Goal: Task Accomplishment & Management: Use online tool/utility

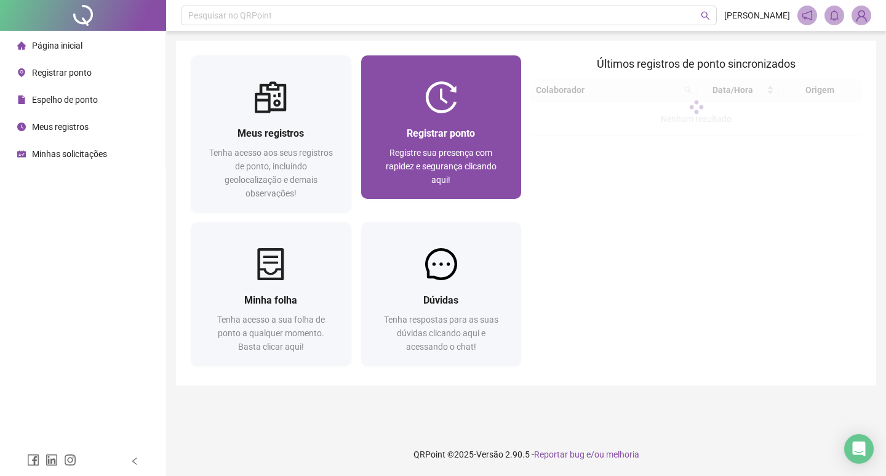
click at [446, 177] on span "Registre sua presença com rapidez e segurança clicando aqui!" at bounding box center [441, 166] width 111 height 37
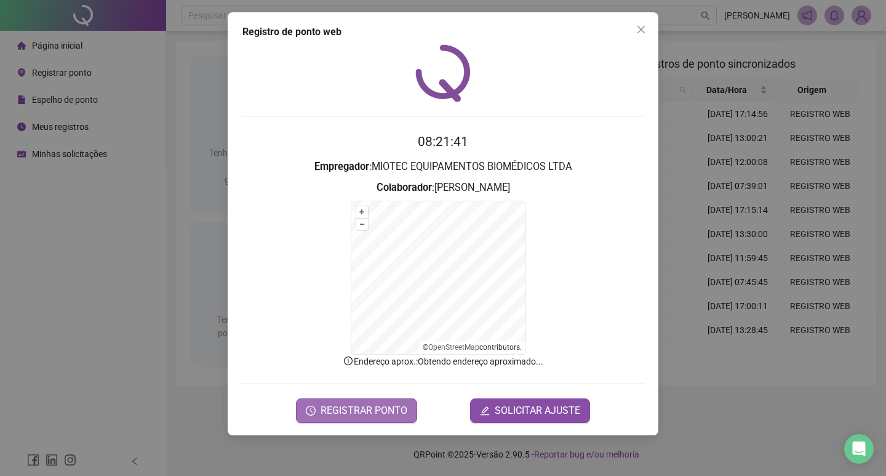
click at [355, 417] on span "REGISTRAR PONTO" at bounding box center [364, 410] width 87 height 15
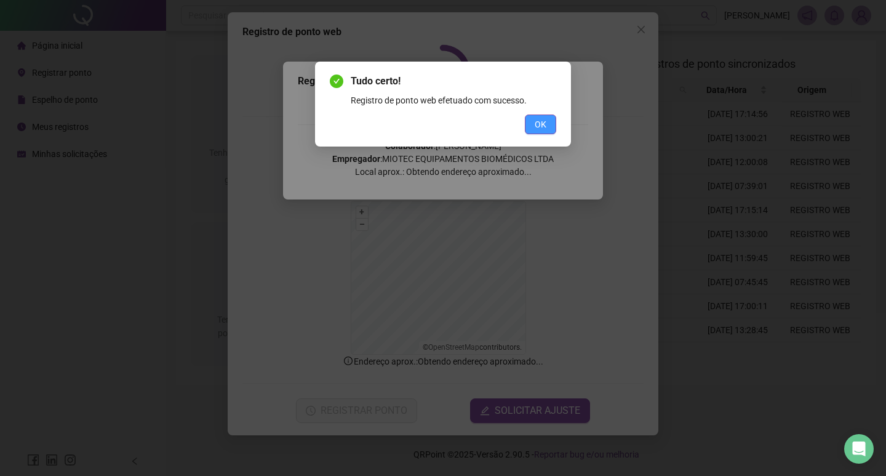
click at [535, 119] on span "OK" at bounding box center [541, 125] width 12 height 14
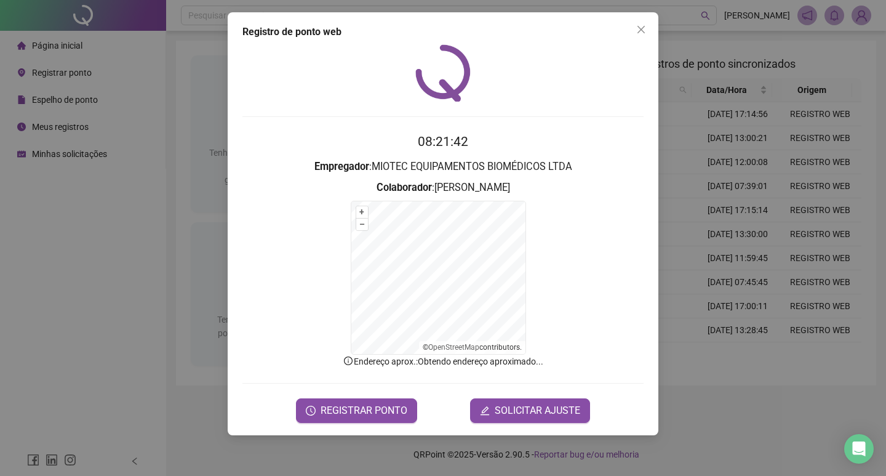
click at [635, 30] on span "Close" at bounding box center [642, 30] width 20 height 10
click at [640, 28] on icon "close" at bounding box center [641, 29] width 7 height 7
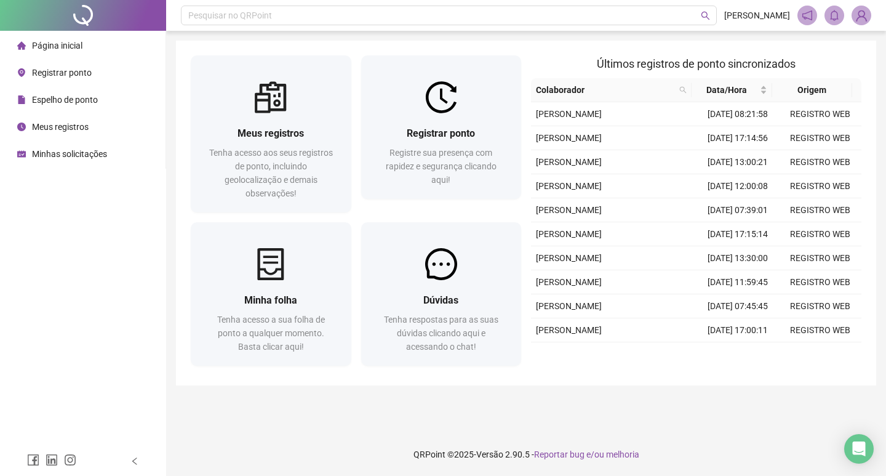
click at [66, 100] on span "Espelho de ponto" at bounding box center [65, 100] width 66 height 10
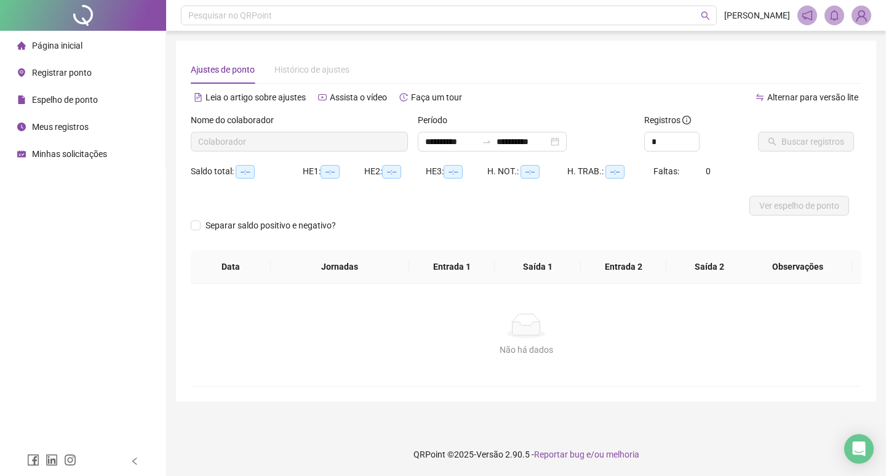
type input "**********"
click at [789, 205] on span "Ver espelho de ponto" at bounding box center [800, 206] width 80 height 14
drag, startPoint x: 67, startPoint y: 41, endPoint x: 338, endPoint y: 5, distance: 273.2
click at [74, 42] on span "Página inicial" at bounding box center [57, 46] width 50 height 10
